Goal: Information Seeking & Learning: Learn about a topic

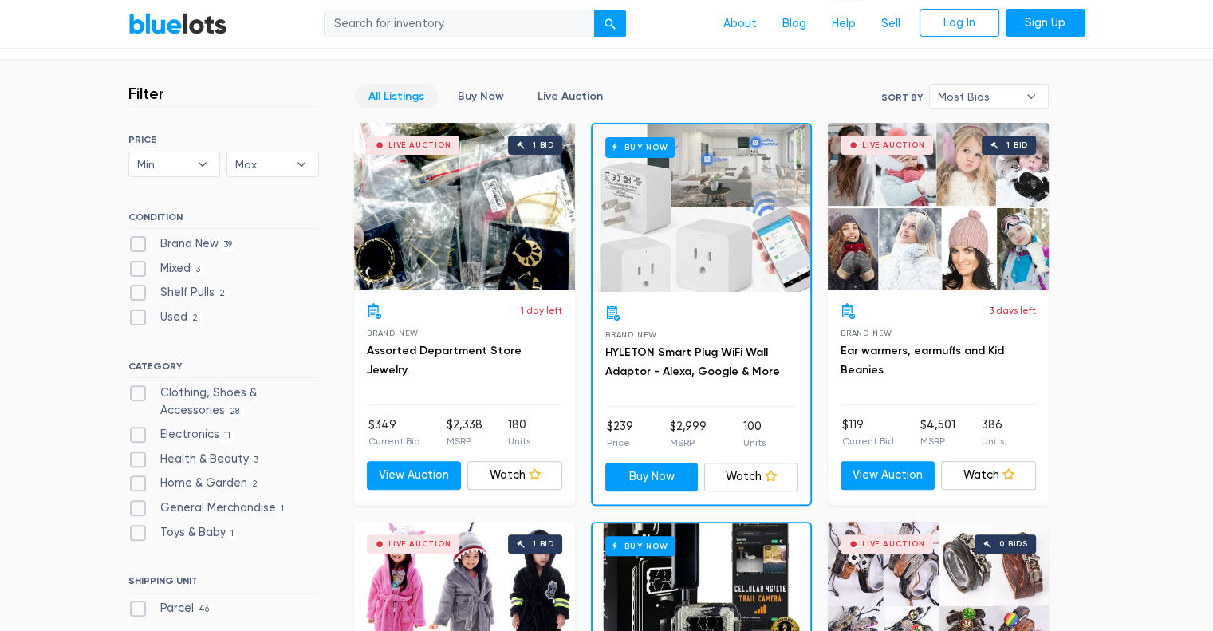
scroll to position [420, 0]
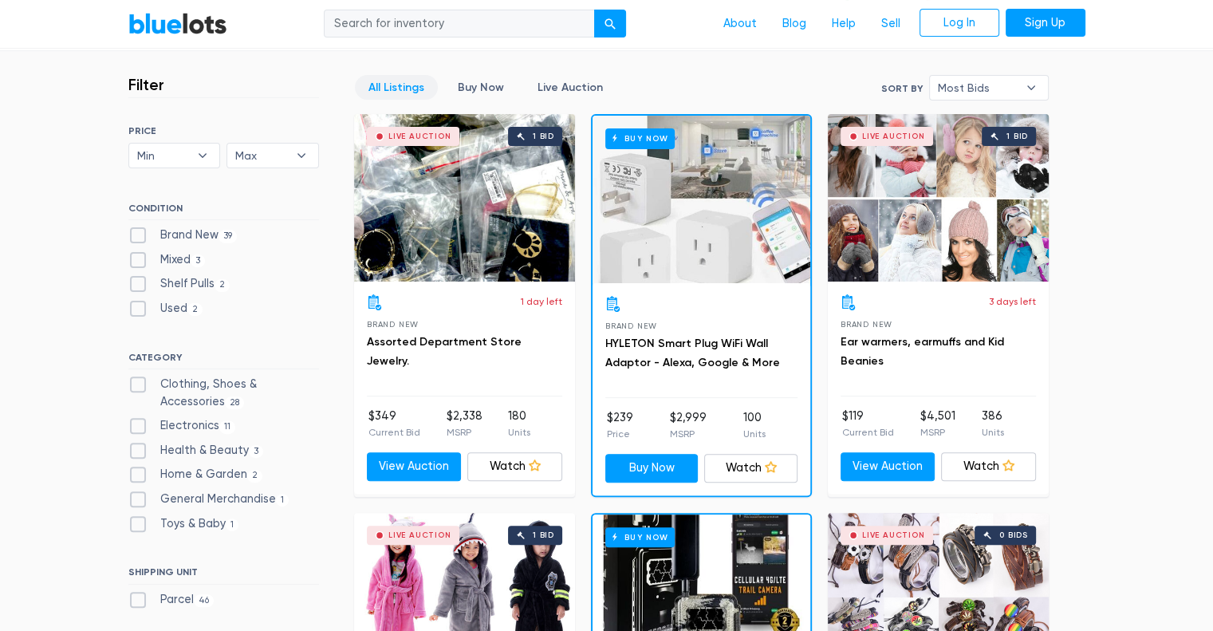
click at [199, 379] on label "Clothing, Shoes & Accessories 28" at bounding box center [223, 393] width 191 height 34
click at [139, 379] on Accessories"] "Clothing, Shoes & Accessories 28" at bounding box center [133, 381] width 10 height 10
checkbox Accessories"] "true"
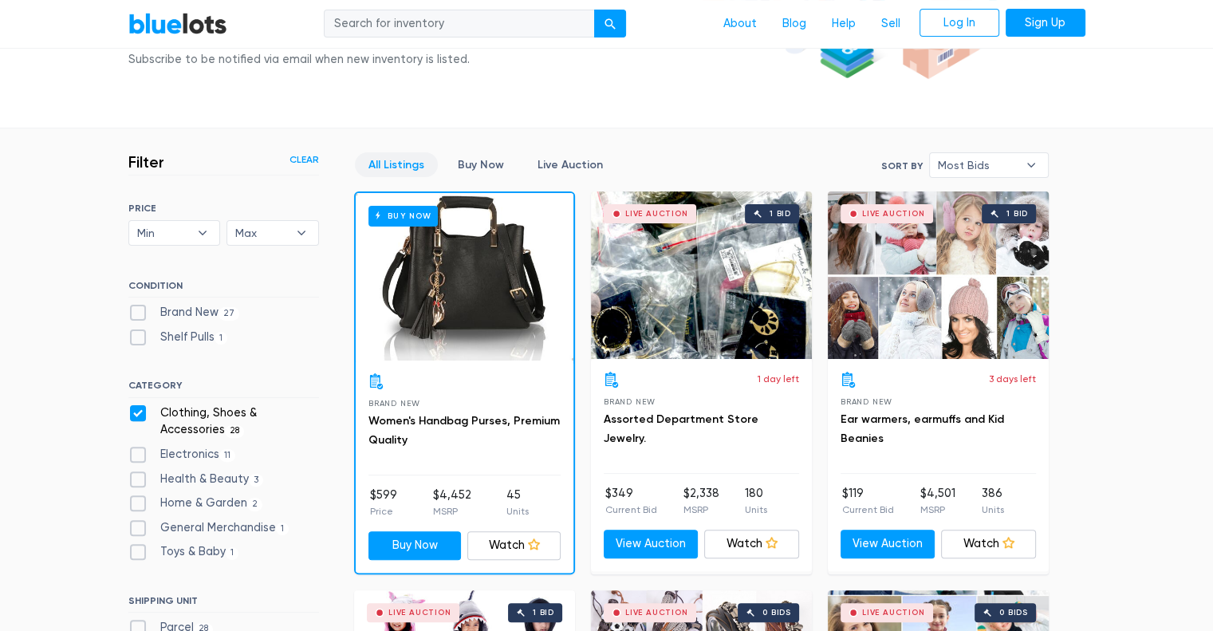
scroll to position [396, 0]
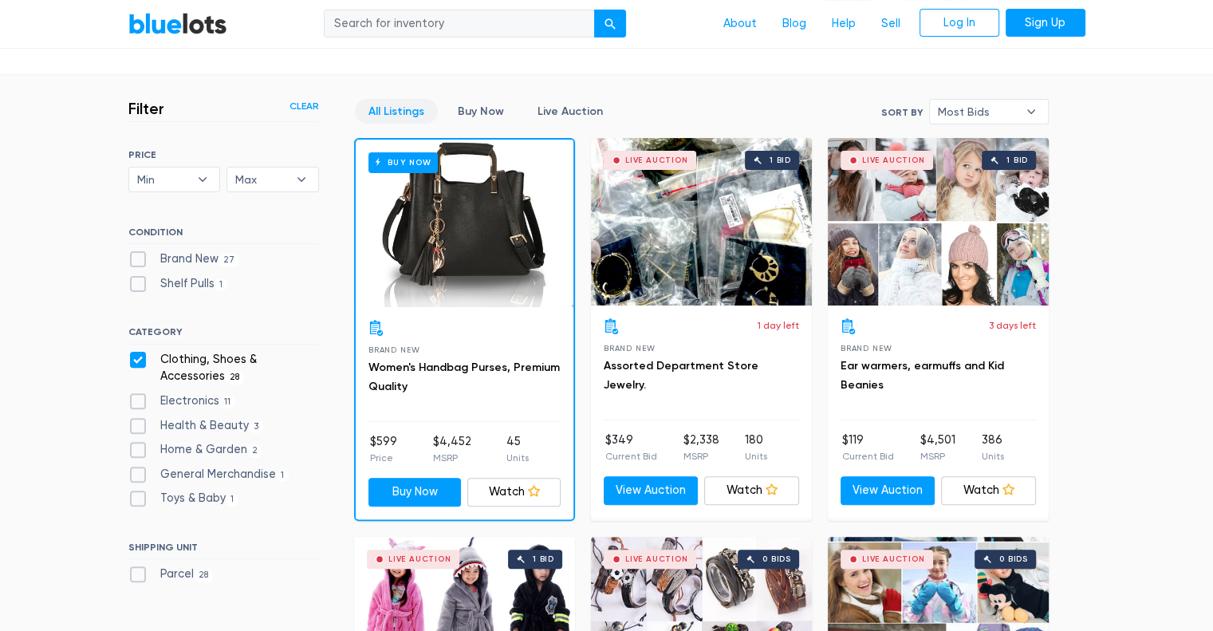
click at [189, 387] on div "Clothing, Shoes & Accessories 28" at bounding box center [223, 371] width 191 height 41
click at [191, 368] on label "Clothing, Shoes & Accessories 28" at bounding box center [223, 368] width 191 height 34
click at [139, 361] on Accessories"] "Clothing, Shoes & Accessories 28" at bounding box center [133, 356] width 10 height 10
checkbox Accessories"] "false"
click at [180, 404] on label "Electronics 11" at bounding box center [182, 401] width 108 height 18
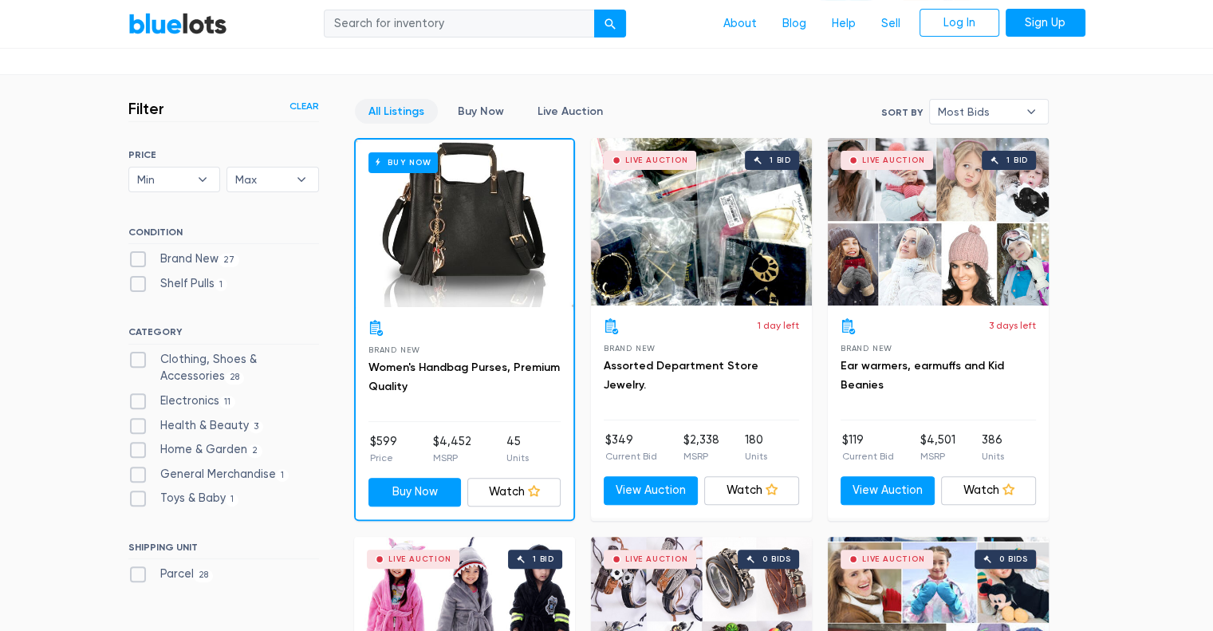
click at [139, 403] on input "Electronics 11" at bounding box center [133, 397] width 10 height 10
checkbox input "true"
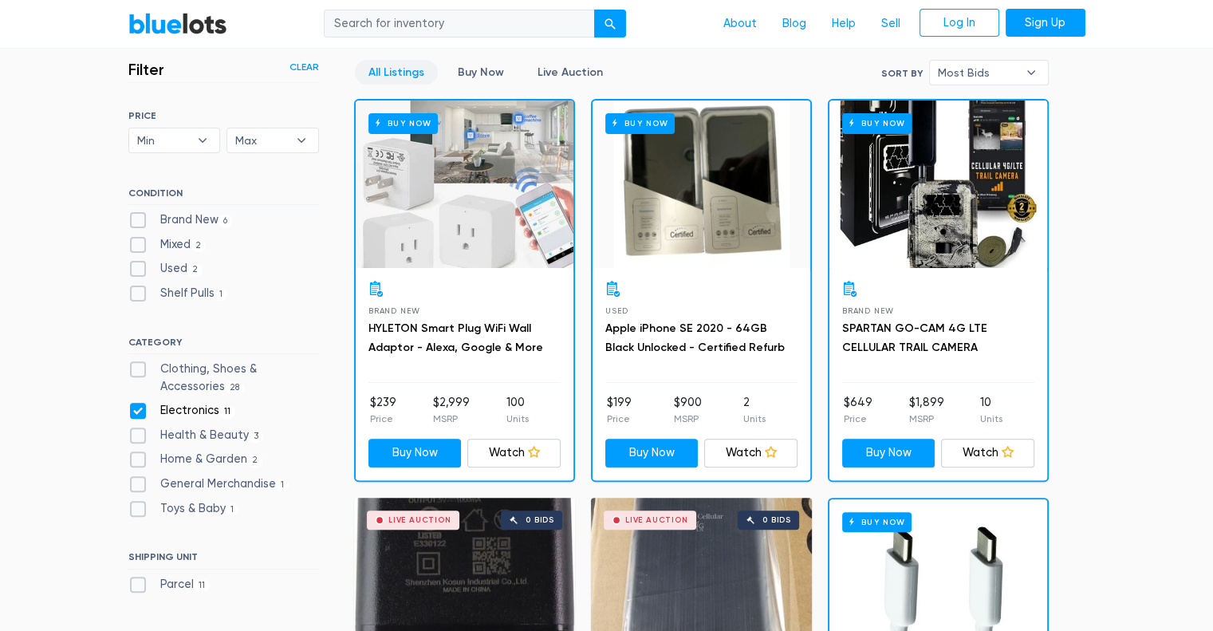
scroll to position [436, 0]
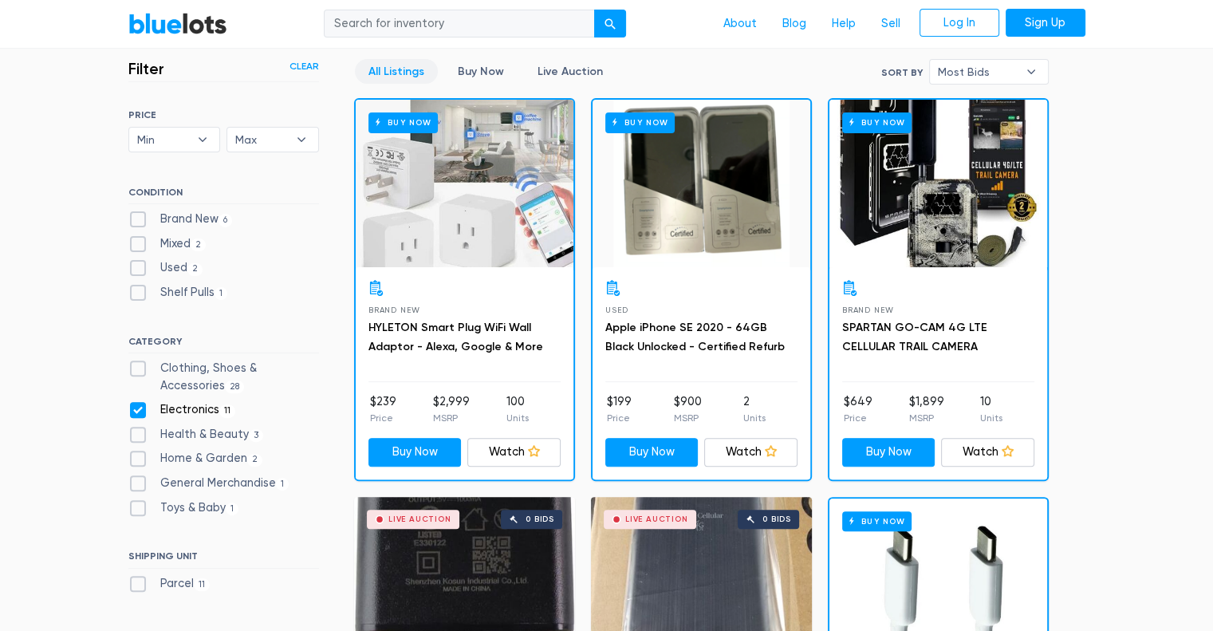
click at [186, 409] on label "Electronics 11" at bounding box center [182, 410] width 108 height 18
click at [139, 409] on input "Electronics 11" at bounding box center [133, 406] width 10 height 10
checkbox input "false"
